Goal: Obtain resource: Download file/media

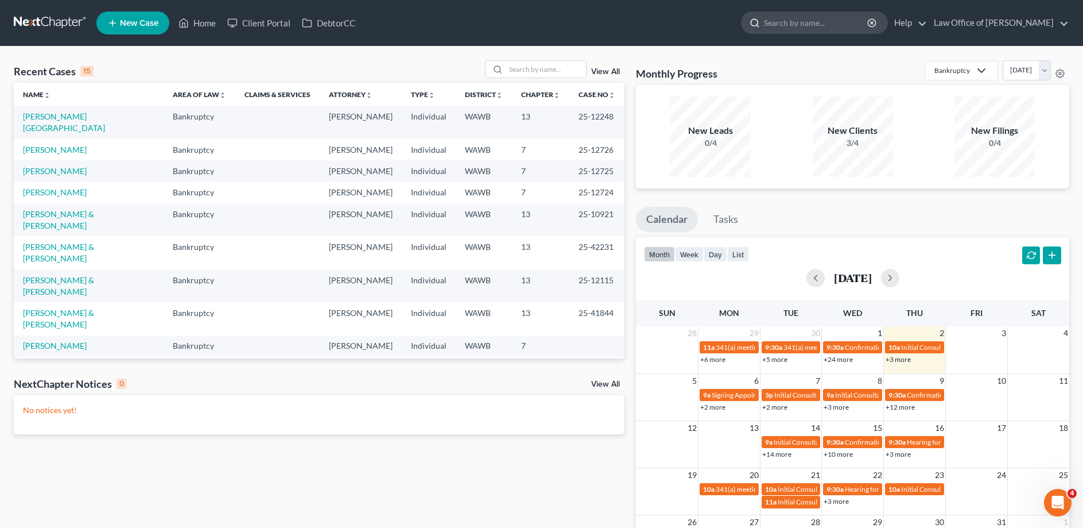
click at [835, 21] on input "search" at bounding box center [816, 22] width 105 height 21
type input "[PERSON_NAME]"
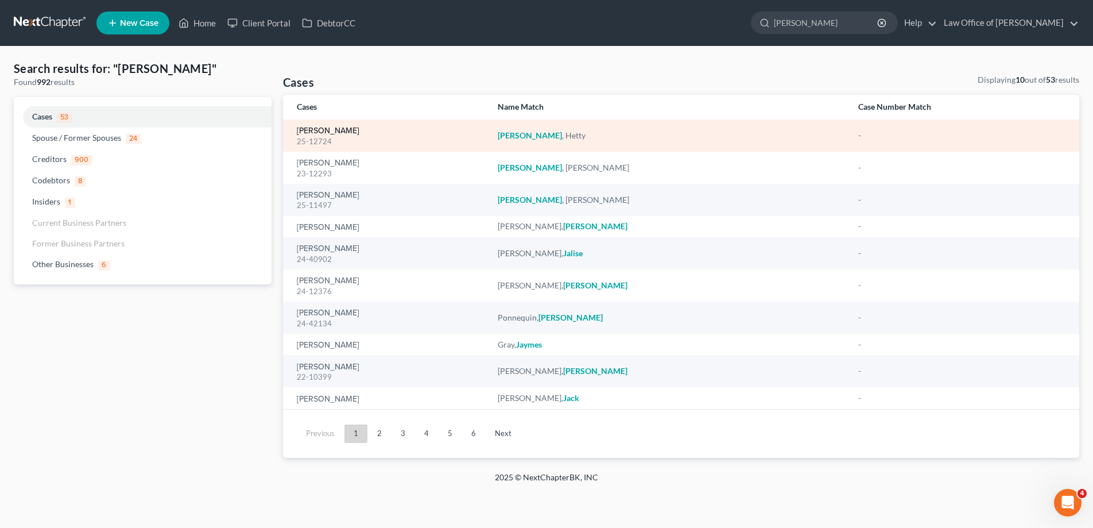
click at [323, 133] on link "[PERSON_NAME]" at bounding box center [328, 131] width 63 height 8
select select "6"
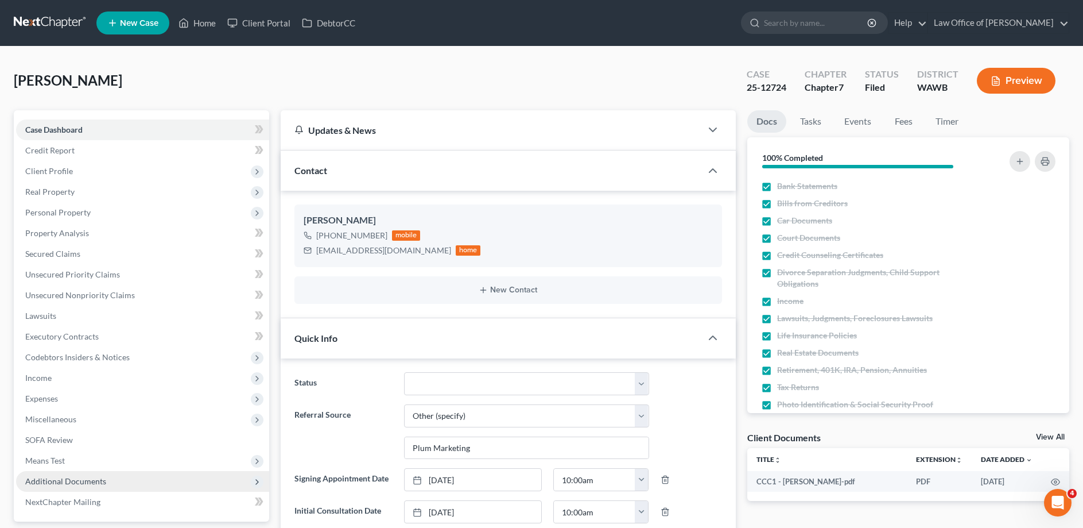
click at [64, 481] on span "Additional Documents" at bounding box center [65, 481] width 81 height 10
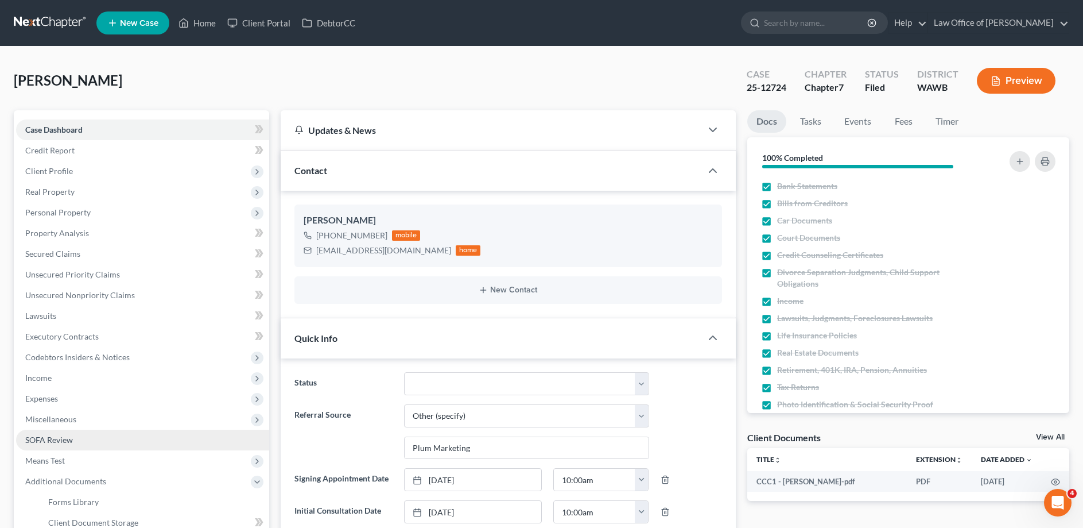
scroll to position [117, 0]
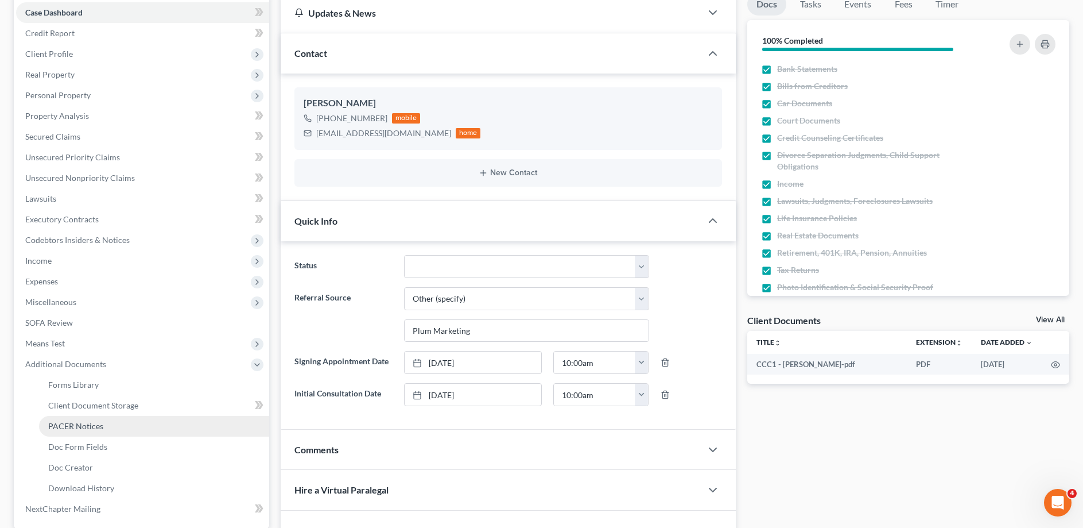
click at [86, 424] on span "PACER Notices" at bounding box center [75, 426] width 55 height 10
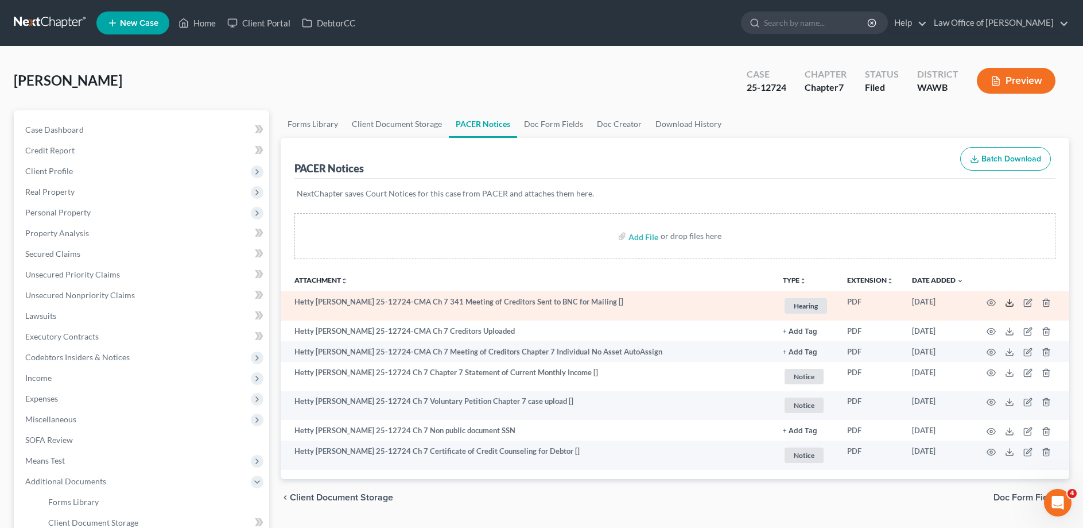
click at [1008, 302] on icon at bounding box center [1009, 302] width 9 height 9
